Goal: Task Accomplishment & Management: Manage account settings

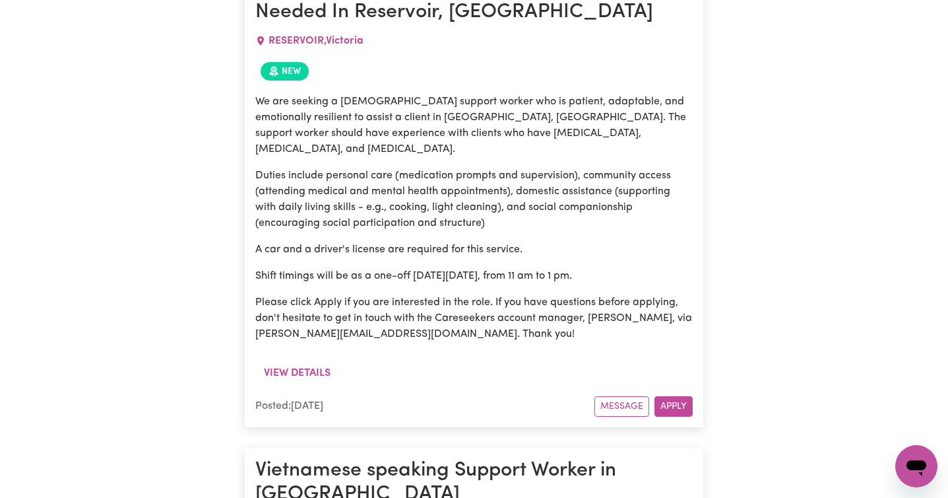
scroll to position [656, 0]
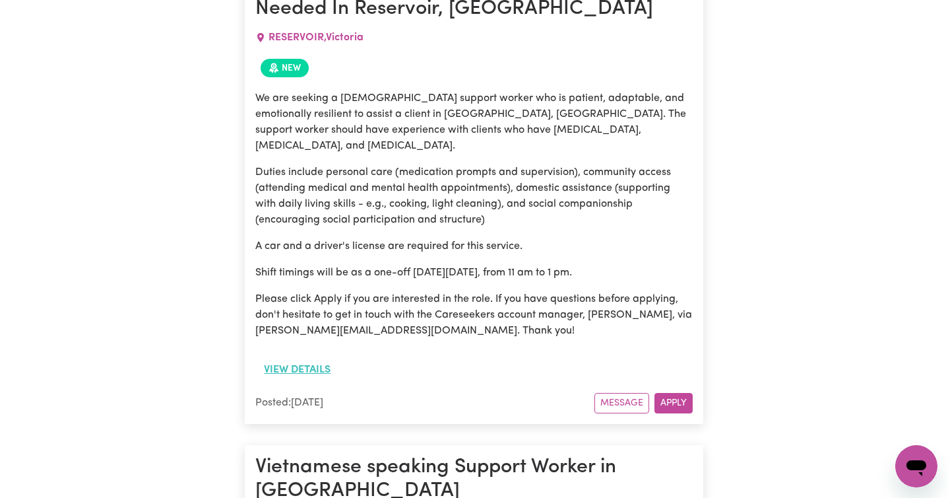
click at [304, 357] on button "View details" at bounding box center [297, 369] width 84 height 25
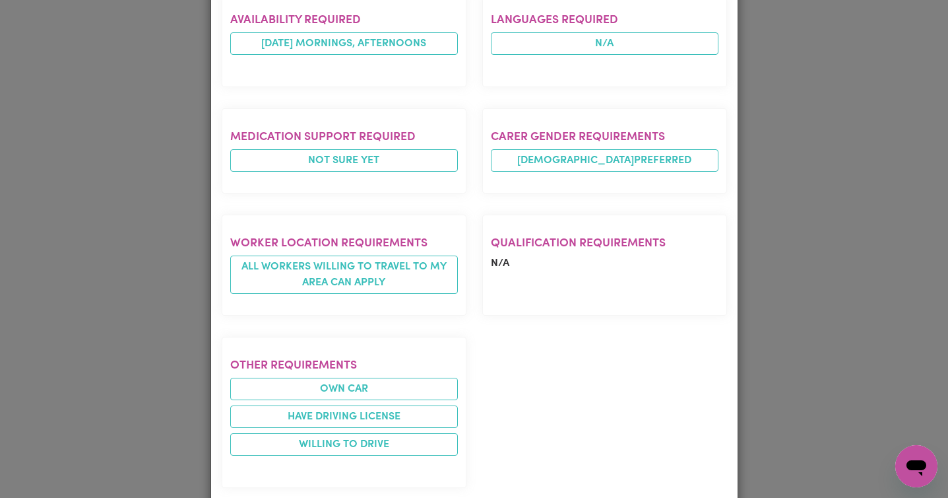
scroll to position [0, 0]
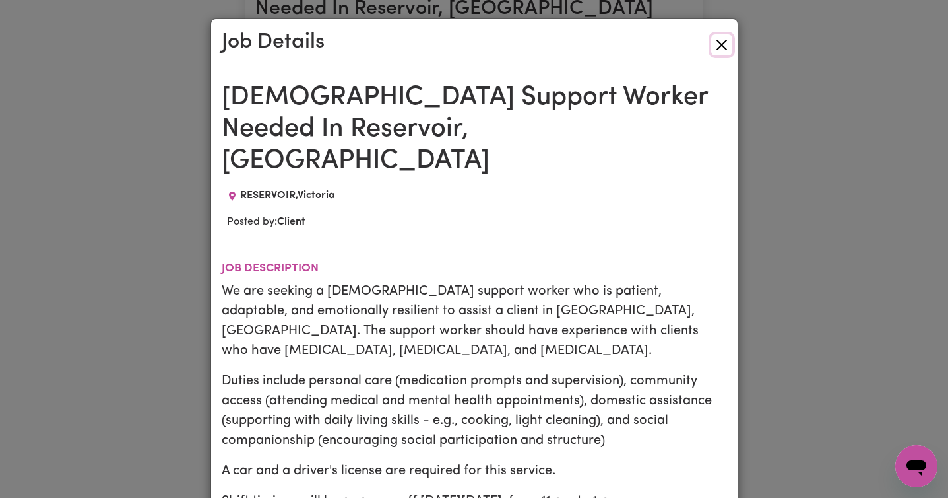
click at [720, 42] on button "Close" at bounding box center [721, 44] width 21 height 21
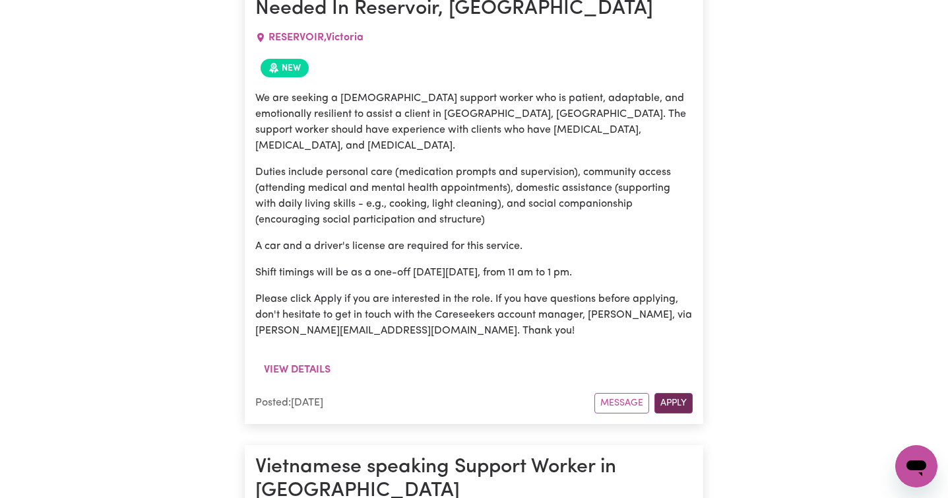
click at [678, 393] on button "Apply" at bounding box center [674, 403] width 38 height 20
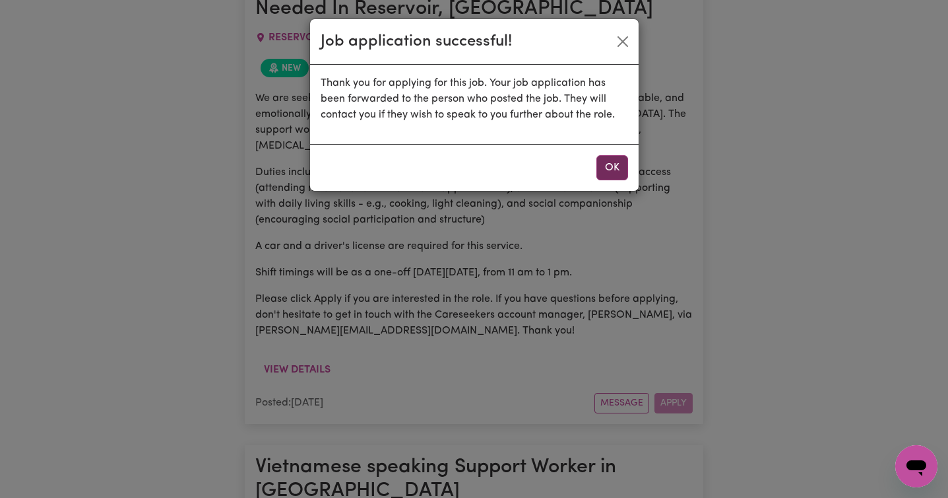
click at [618, 164] on button "OK" at bounding box center [612, 167] width 32 height 25
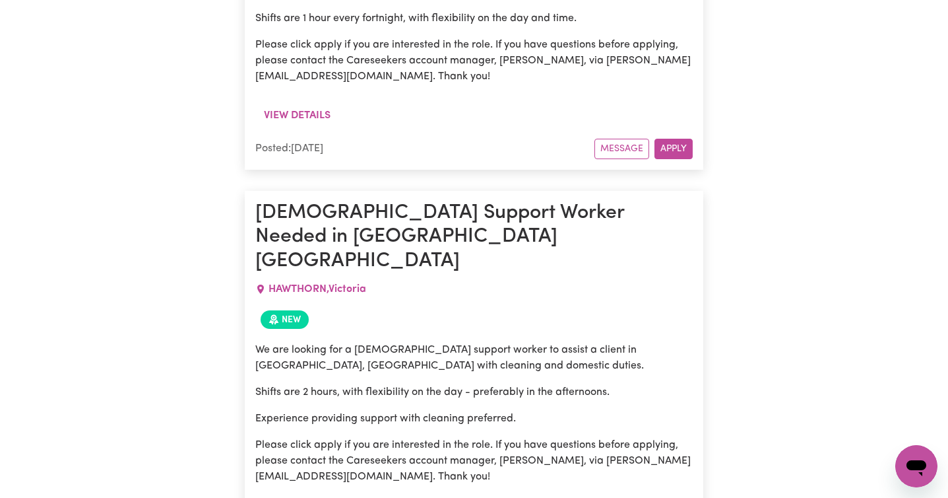
scroll to position [1845, 0]
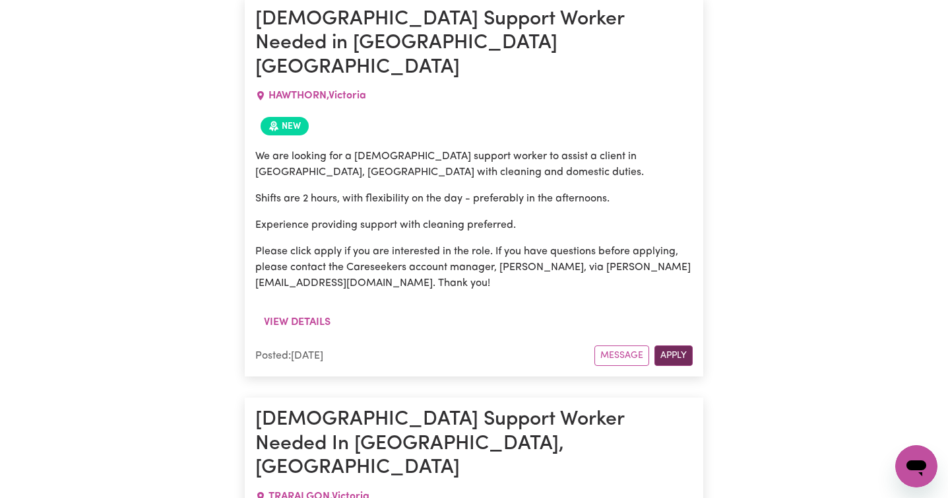
click at [674, 345] on button "Apply" at bounding box center [674, 355] width 38 height 20
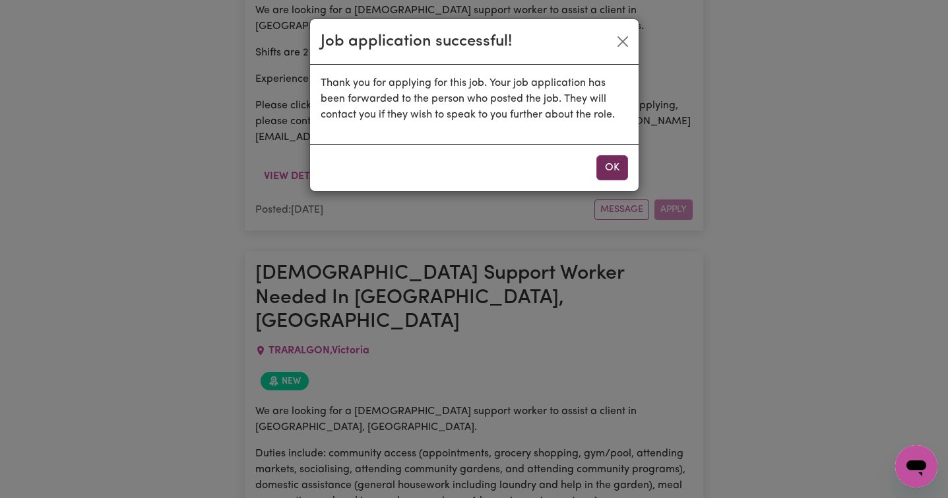
click at [604, 168] on button "OK" at bounding box center [612, 167] width 32 height 25
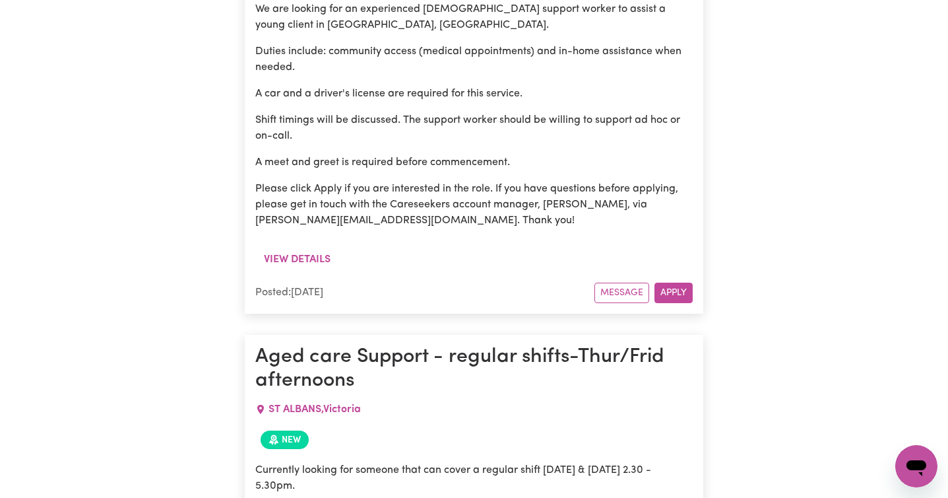
scroll to position [4793, 0]
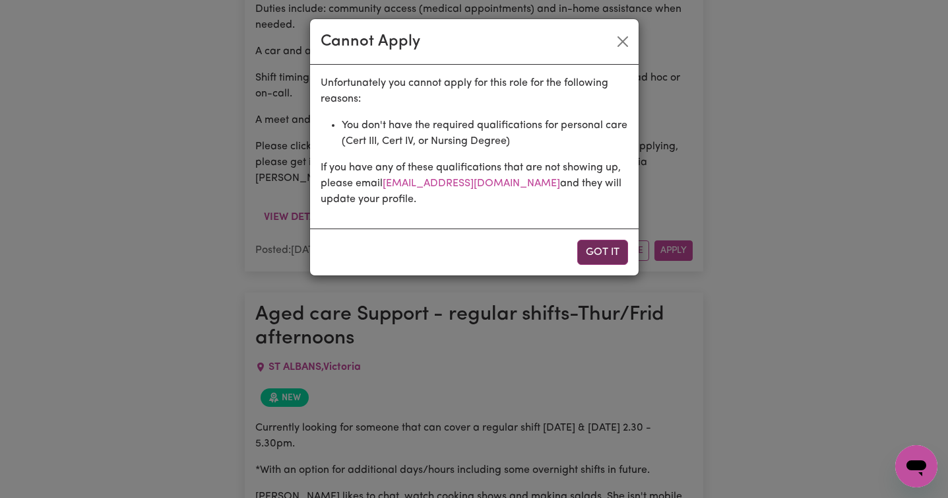
click at [601, 247] on button "Got it" at bounding box center [602, 252] width 51 height 25
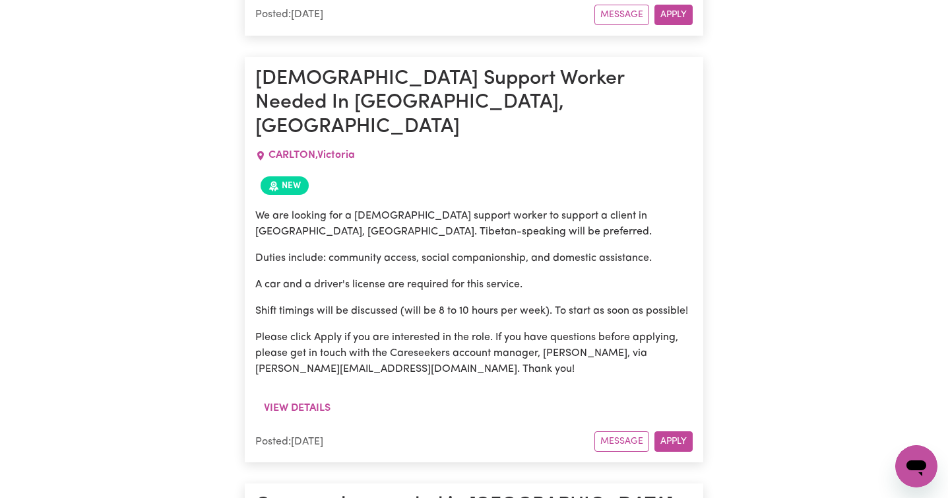
scroll to position [6903, 0]
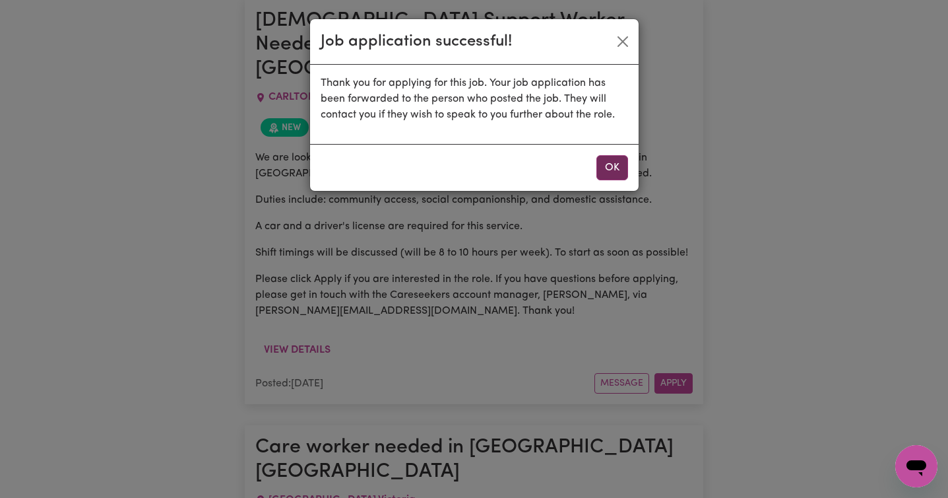
click at [610, 169] on button "OK" at bounding box center [612, 167] width 32 height 25
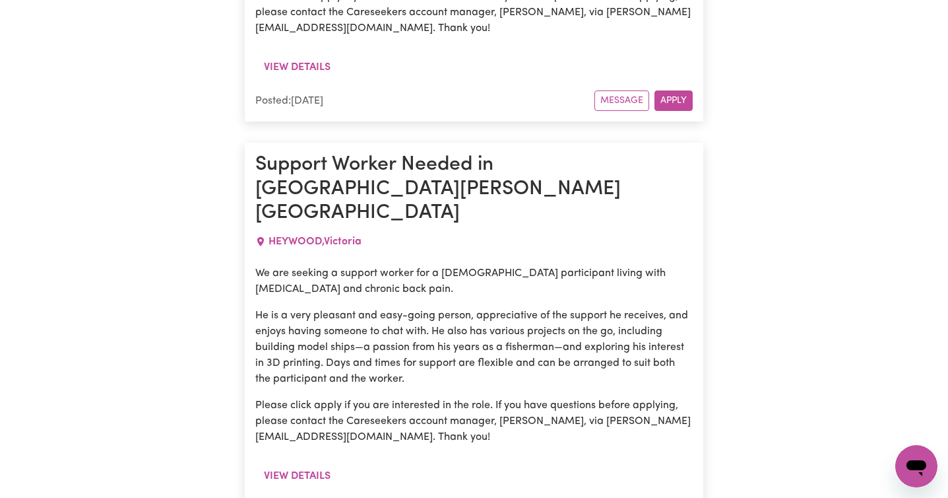
scroll to position [8846, 0]
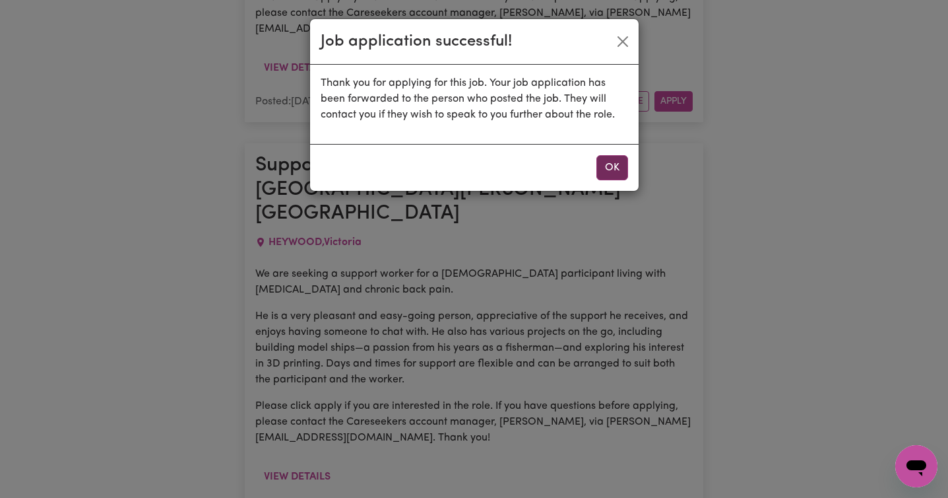
click at [615, 170] on button "OK" at bounding box center [612, 167] width 32 height 25
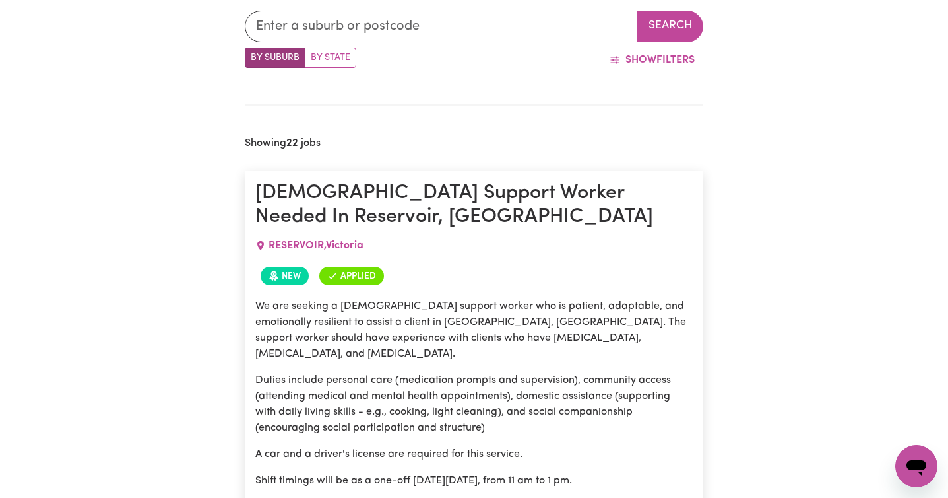
scroll to position [0, 0]
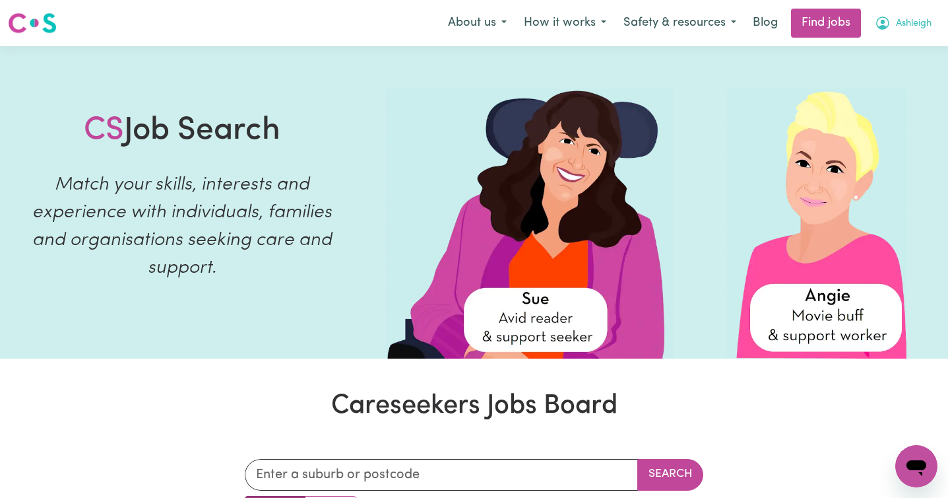
click at [911, 22] on span "Ashleigh" at bounding box center [914, 23] width 36 height 15
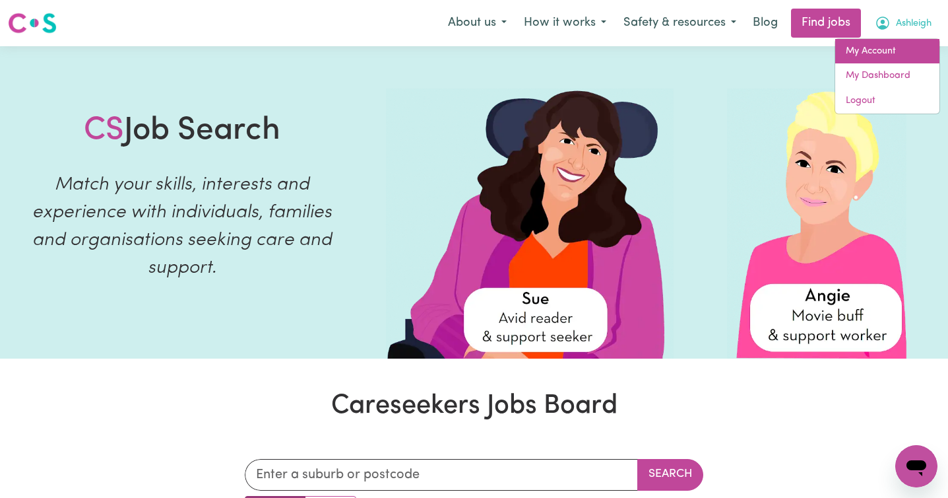
click at [894, 51] on link "My Account" at bounding box center [887, 51] width 104 height 25
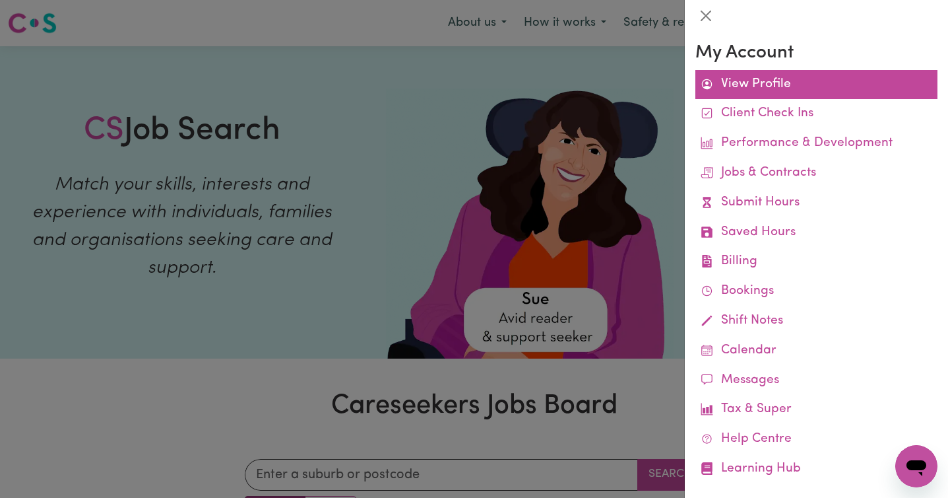
click at [777, 88] on link "View Profile" at bounding box center [816, 85] width 242 height 30
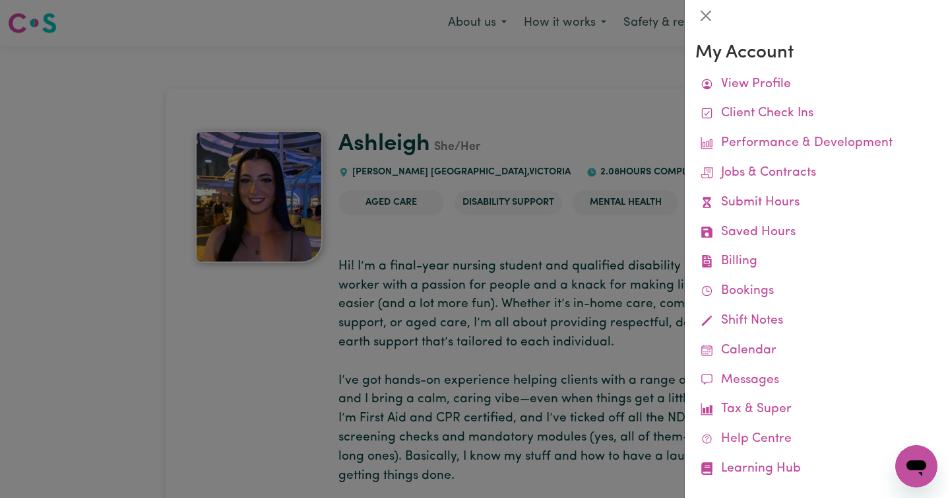
click at [512, 120] on div at bounding box center [474, 249] width 948 height 498
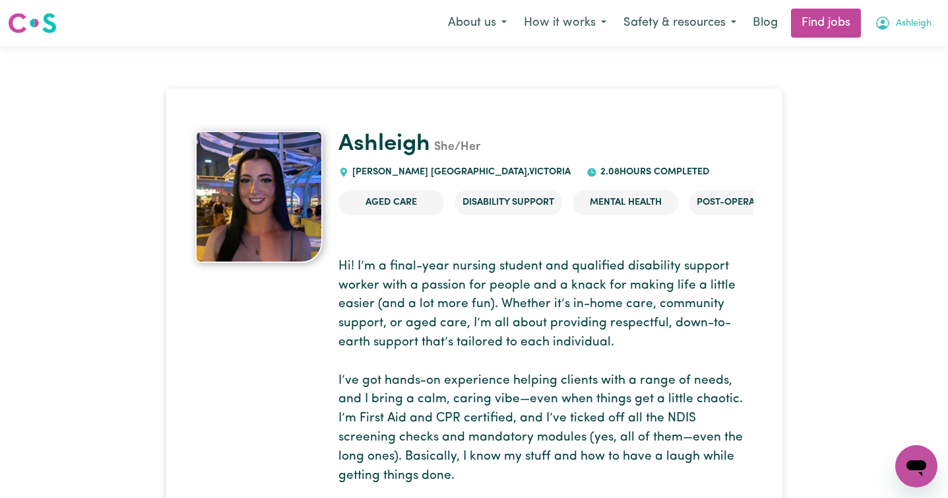
click at [909, 24] on span "Ashleigh" at bounding box center [914, 23] width 36 height 15
click at [897, 73] on link "My Dashboard" at bounding box center [887, 75] width 104 height 25
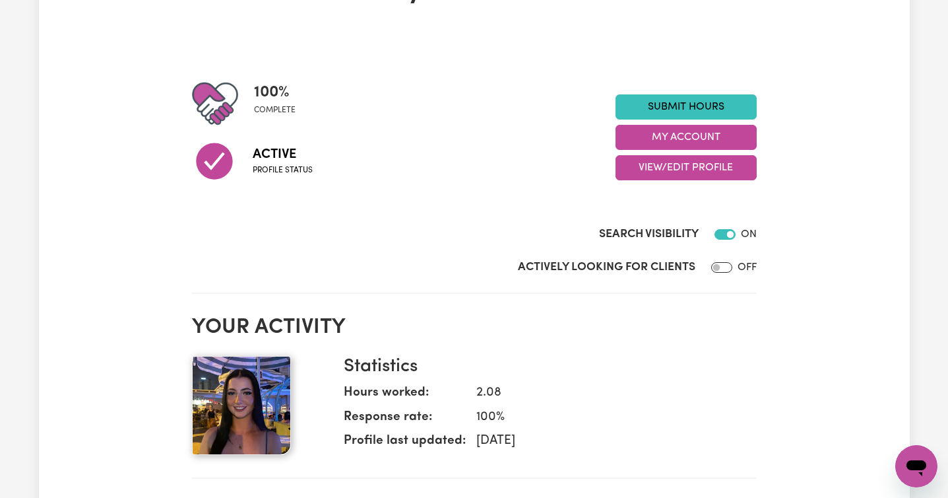
scroll to position [153, 0]
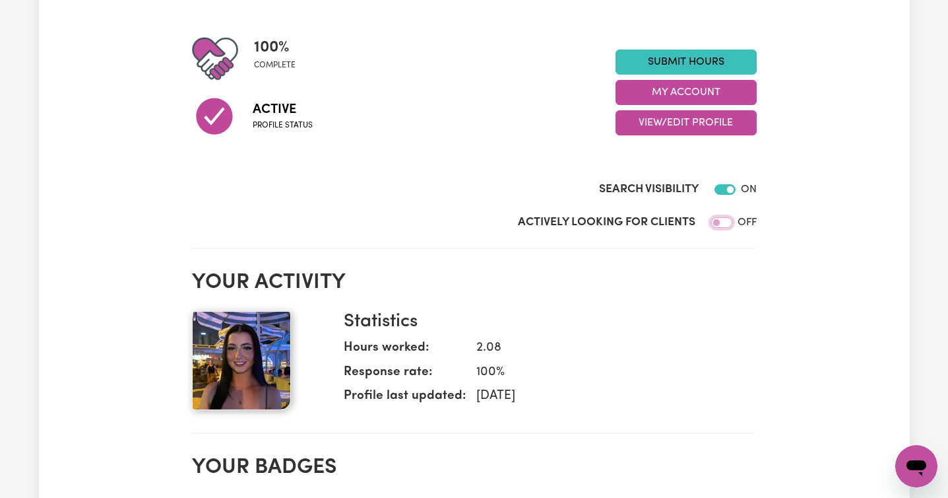
click at [724, 224] on input "Actively Looking for Clients" at bounding box center [721, 222] width 21 height 11
checkbox input "true"
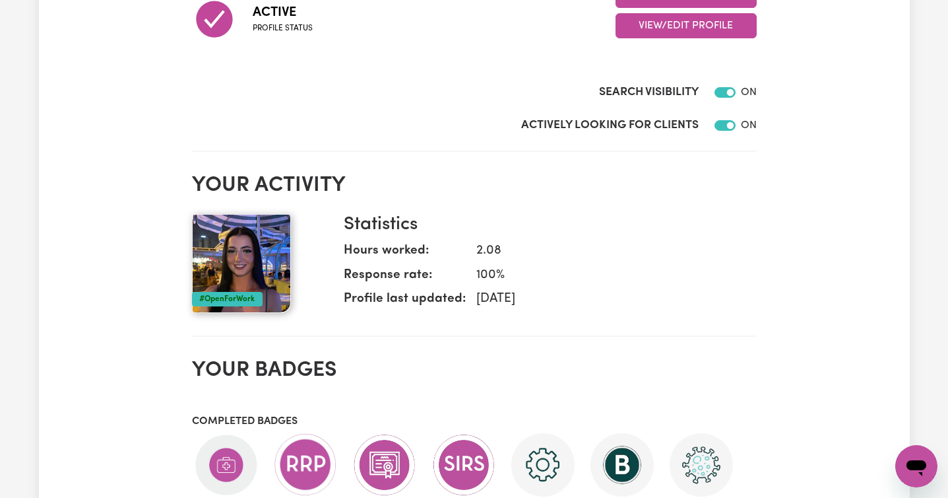
scroll to position [0, 0]
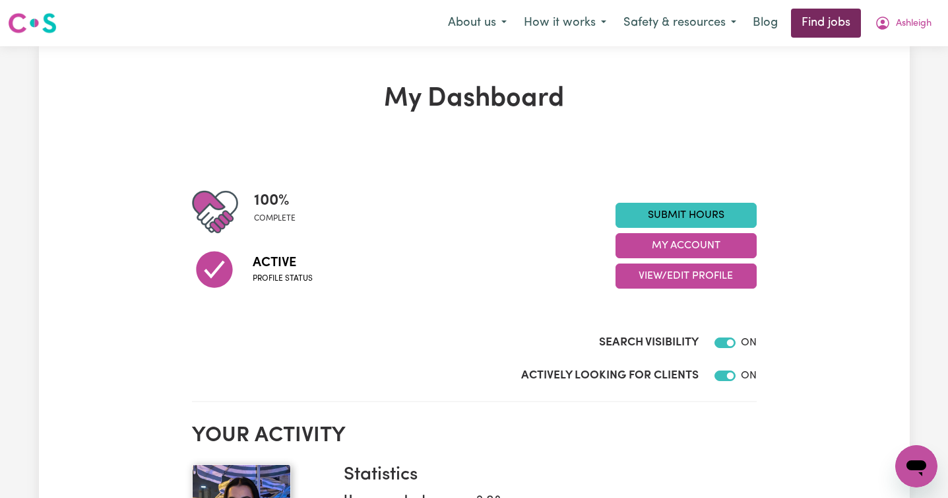
click at [817, 20] on link "Find jobs" at bounding box center [826, 23] width 70 height 29
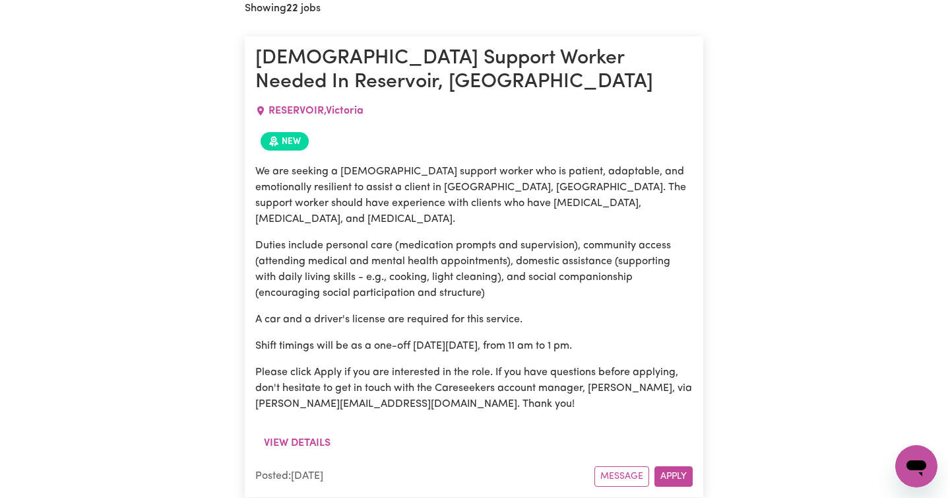
scroll to position [584, 0]
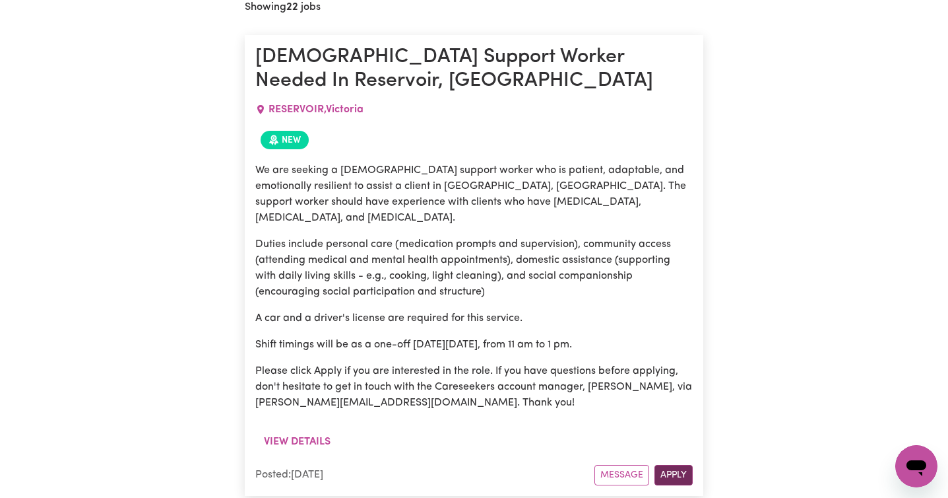
click at [680, 465] on button "Apply" at bounding box center [674, 475] width 38 height 20
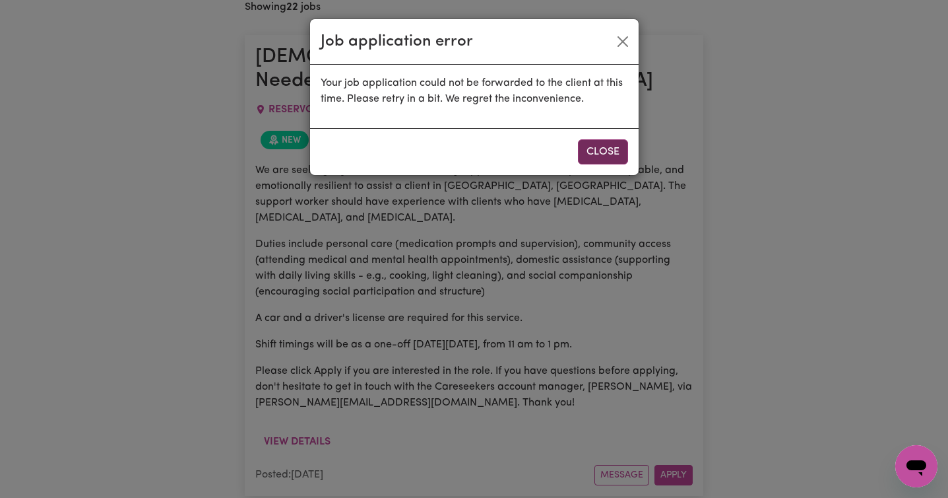
click at [589, 148] on button "Close" at bounding box center [603, 151] width 50 height 25
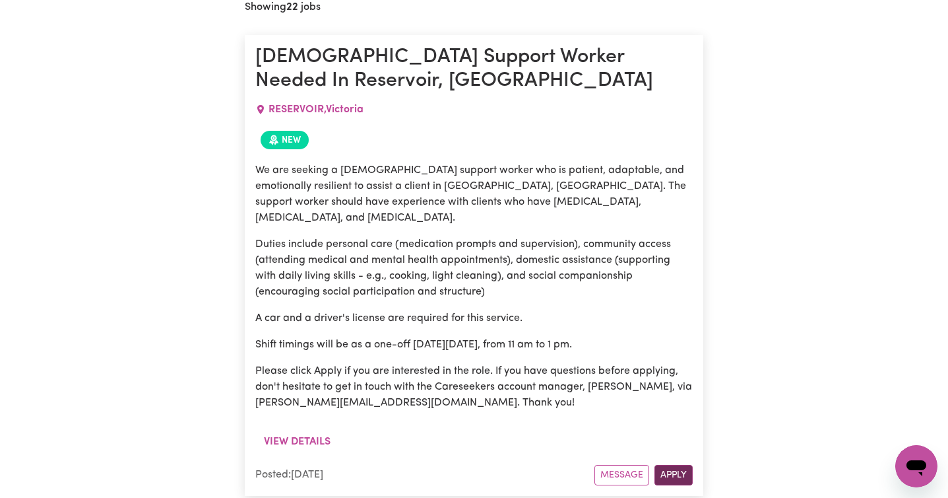
click at [671, 465] on button "Apply" at bounding box center [674, 475] width 38 height 20
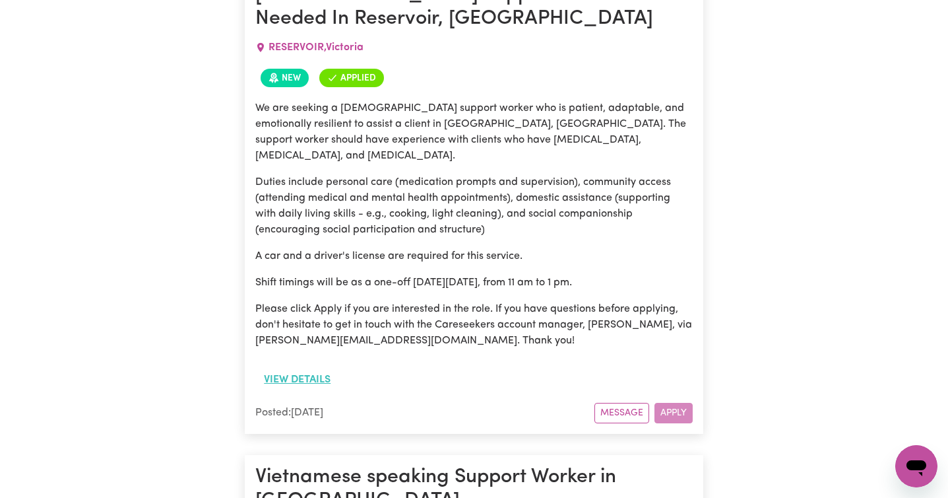
scroll to position [646, 0]
click at [302, 367] on button "View details" at bounding box center [297, 379] width 84 height 25
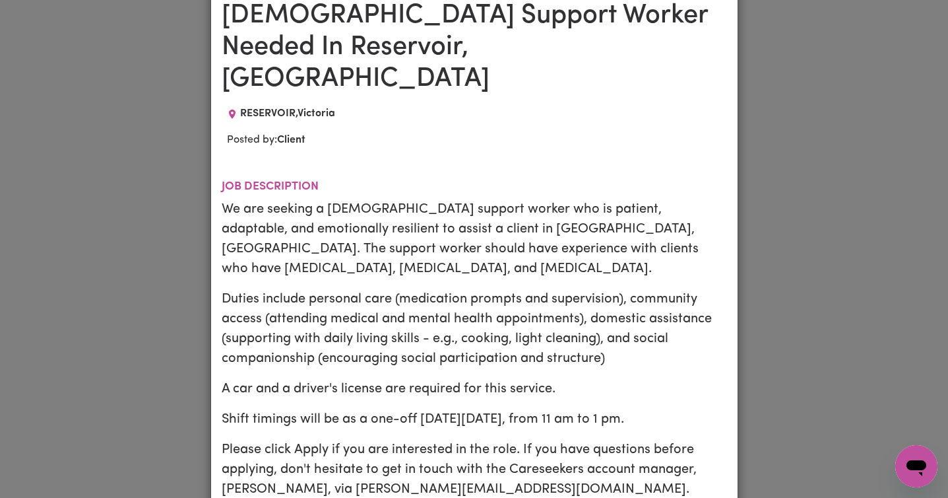
scroll to position [0, 0]
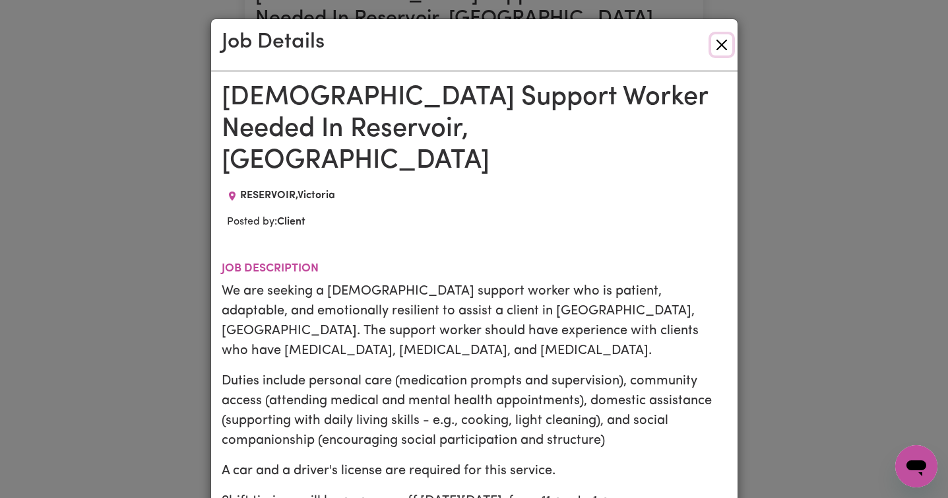
click at [723, 36] on button "Close" at bounding box center [721, 44] width 21 height 21
